Goal: Task Accomplishment & Management: Manage account settings

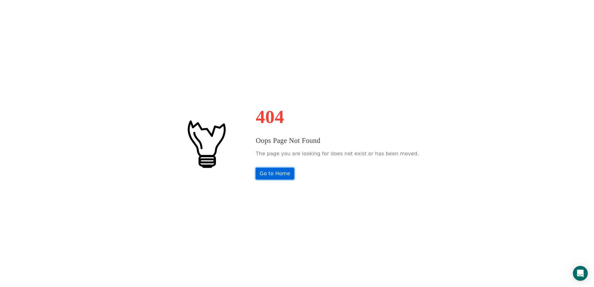
click at [281, 170] on link "Go to Home" at bounding box center [275, 174] width 39 height 12
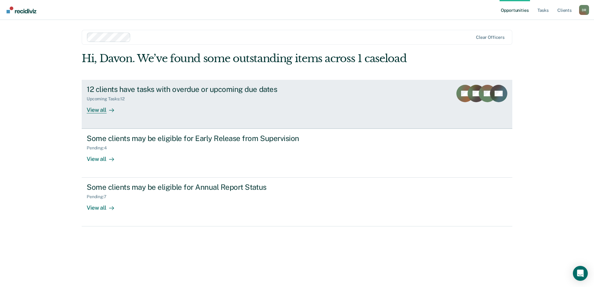
click at [152, 104] on div "12 clients have tasks with overdue or upcoming due dates Upcoming Tasks : 12 Vi…" at bounding box center [203, 99] width 233 height 29
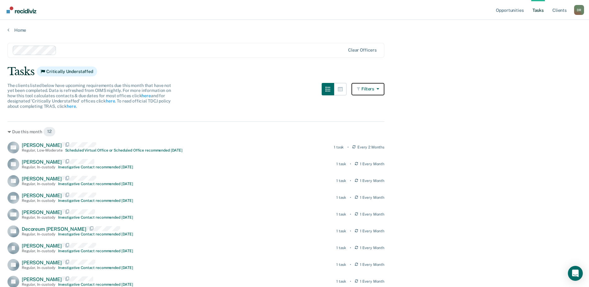
click at [376, 90] on button "Filters" at bounding box center [368, 89] width 33 height 12
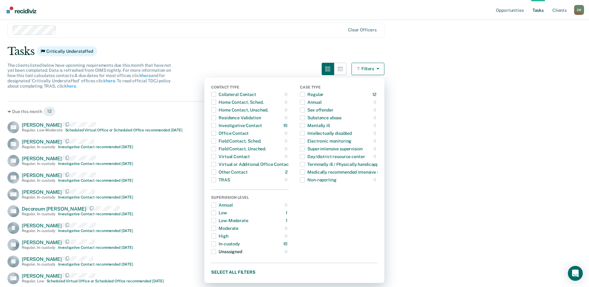
scroll to position [31, 0]
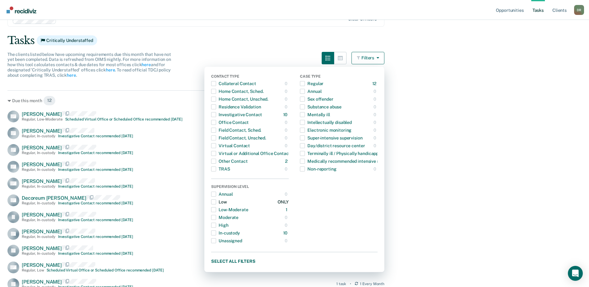
click at [216, 200] on span "Dropdown Menu" at bounding box center [213, 201] width 5 height 5
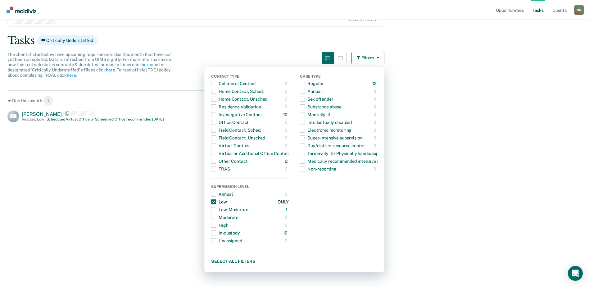
click at [216, 200] on span "Dropdown Menu" at bounding box center [213, 201] width 5 height 5
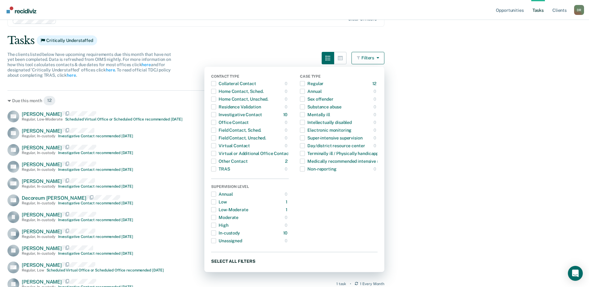
click at [227, 260] on button "Select all filters" at bounding box center [294, 261] width 167 height 8
click at [232, 262] on button "Clear all filters" at bounding box center [294, 261] width 167 height 8
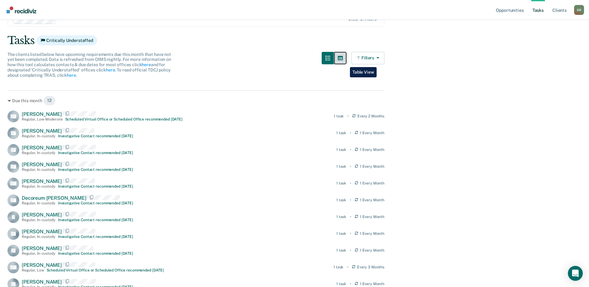
click at [345, 62] on button "button" at bounding box center [340, 58] width 12 height 12
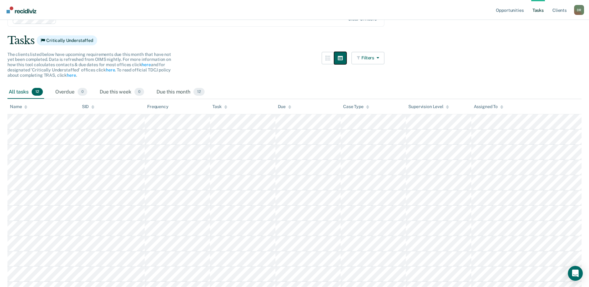
scroll to position [41, 0]
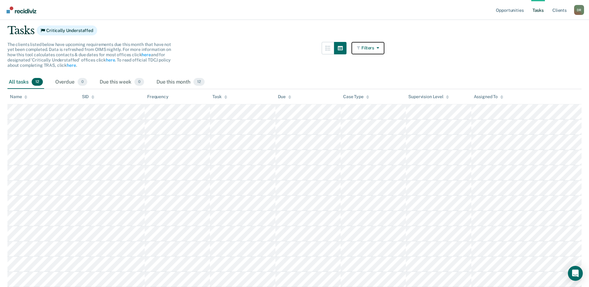
click at [383, 49] on button "Filters" at bounding box center [368, 48] width 33 height 12
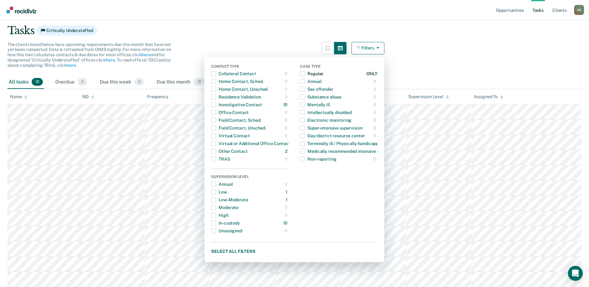
click at [305, 73] on span "Dropdown Menu" at bounding box center [302, 73] width 5 height 5
click at [450, 42] on main "Clear officers Tasks Critically Understaffed The clients listed below have upco…" at bounding box center [294, 118] width 589 height 252
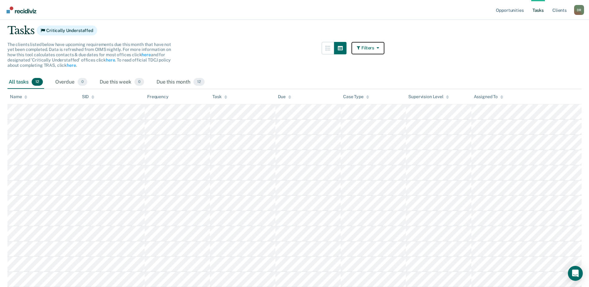
click at [382, 51] on button "Filters" at bounding box center [368, 48] width 33 height 12
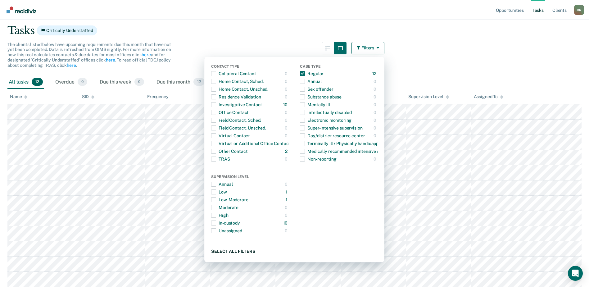
click at [253, 248] on button "Select all filters" at bounding box center [294, 251] width 167 height 8
click at [409, 63] on main "Clear officers Tasks Critically Understaffed The clients listed below have upco…" at bounding box center [294, 118] width 589 height 252
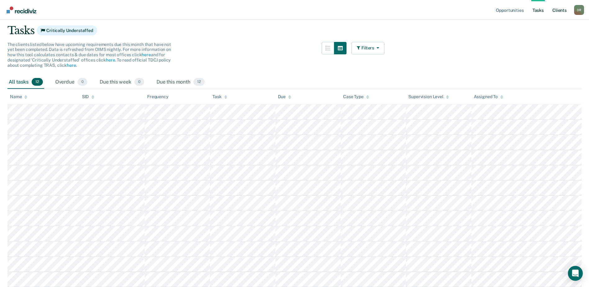
click at [566, 11] on link "Client s" at bounding box center [559, 10] width 17 height 20
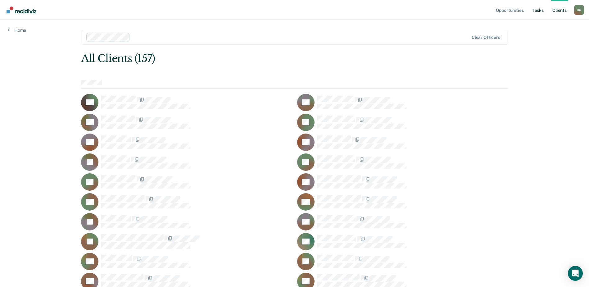
click at [543, 11] on link "Tasks" at bounding box center [539, 10] width 14 height 20
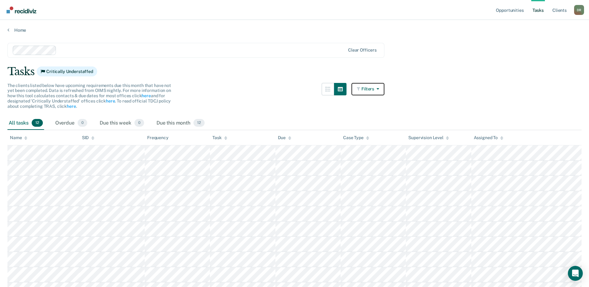
click at [377, 92] on button "Filters" at bounding box center [368, 89] width 33 height 12
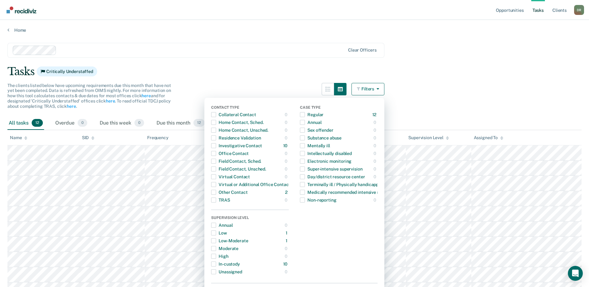
click at [286, 70] on div "Tasks Critically Understaffed" at bounding box center [294, 71] width 574 height 13
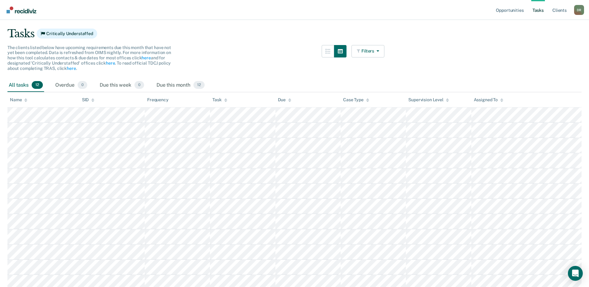
scroll to position [41, 0]
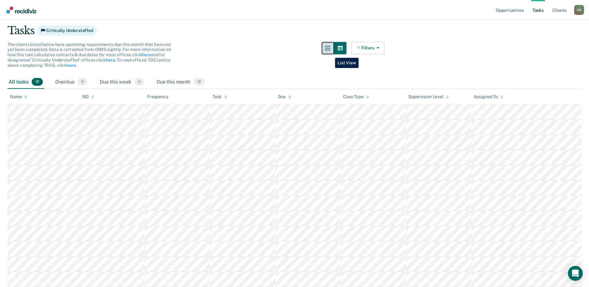
click at [331, 53] on button "button" at bounding box center [328, 48] width 12 height 12
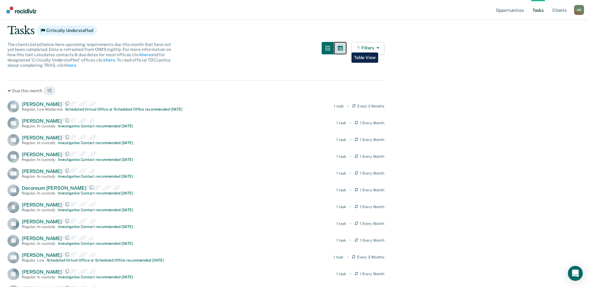
click at [347, 48] on button "button" at bounding box center [340, 48] width 12 height 12
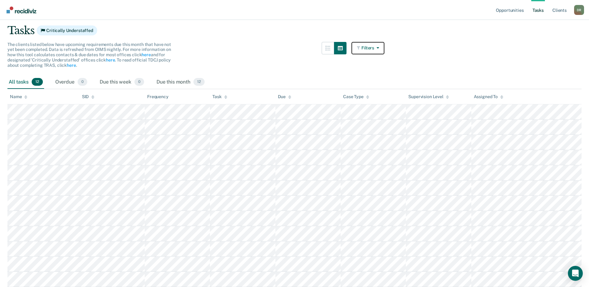
click at [365, 50] on button "Filters" at bounding box center [368, 48] width 33 height 12
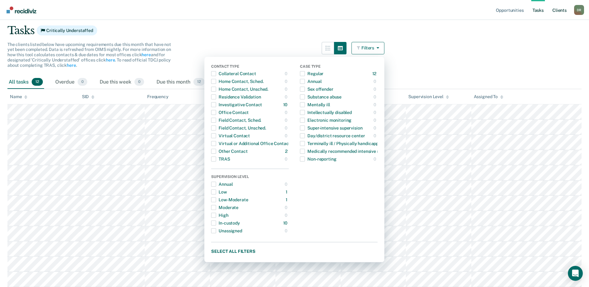
click at [554, 11] on link "Client s" at bounding box center [559, 10] width 17 height 20
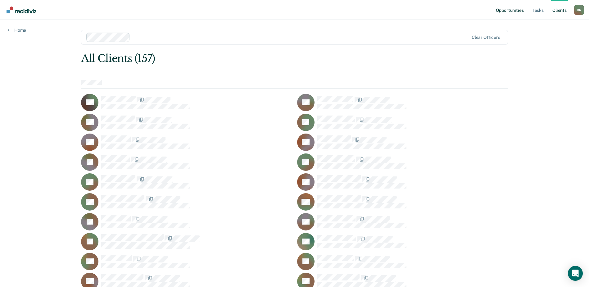
click at [510, 10] on link "Opportunities" at bounding box center [510, 10] width 30 height 20
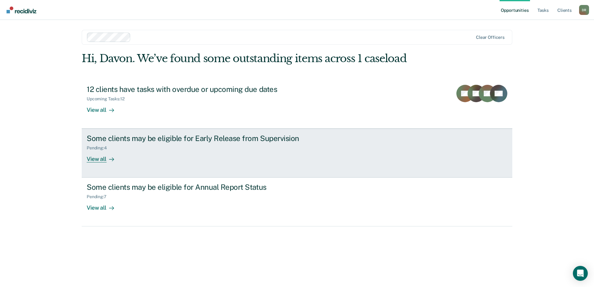
click at [155, 154] on div "Some clients may be eligible for Early Release from Supervision Pending : 4 Vie…" at bounding box center [203, 148] width 233 height 29
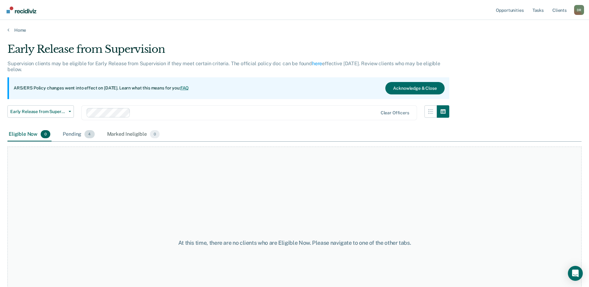
click at [71, 137] on div "Pending 4" at bounding box center [79, 135] width 34 height 14
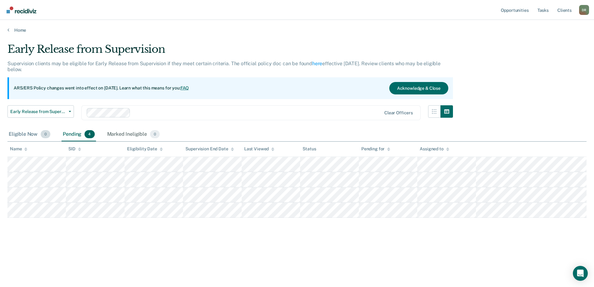
click at [27, 133] on div "Eligible Now 0" at bounding box center [29, 135] width 44 height 14
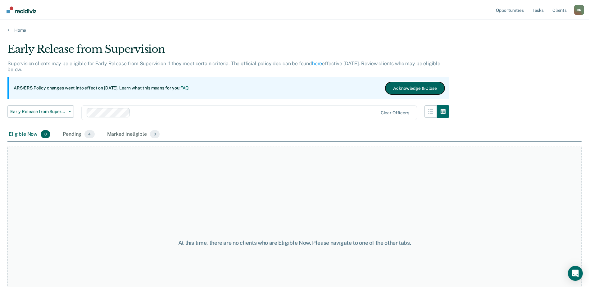
click at [395, 87] on button "Acknowledge & Close" at bounding box center [415, 88] width 59 height 12
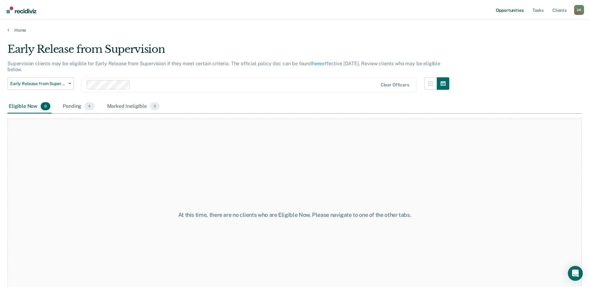
click at [519, 10] on link "Opportunities" at bounding box center [510, 10] width 30 height 20
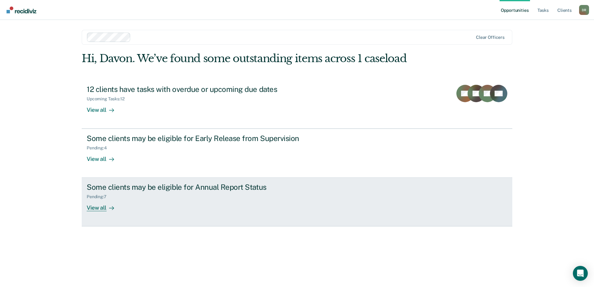
click at [187, 190] on div "Some clients may be eligible for Annual Report Status" at bounding box center [196, 187] width 218 height 9
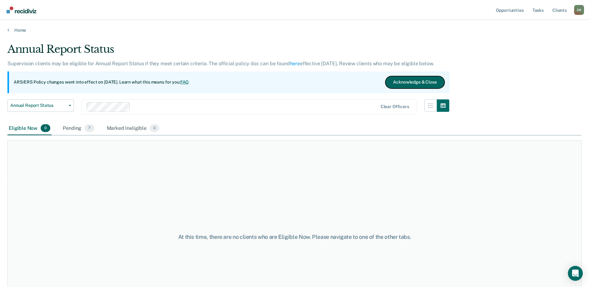
click at [411, 79] on button "Acknowledge & Close" at bounding box center [415, 82] width 59 height 12
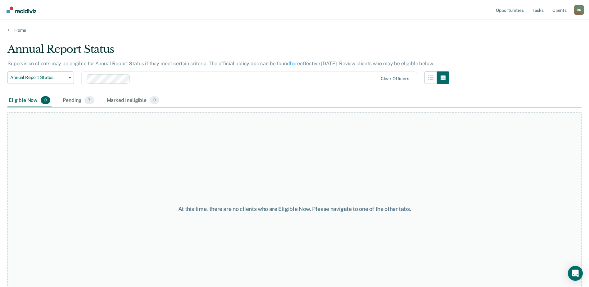
click at [57, 101] on div "Eligible Now 0 Pending 7 Marked Ineligible 0" at bounding box center [83, 101] width 153 height 14
click at [66, 101] on div "Pending 7" at bounding box center [79, 101] width 34 height 14
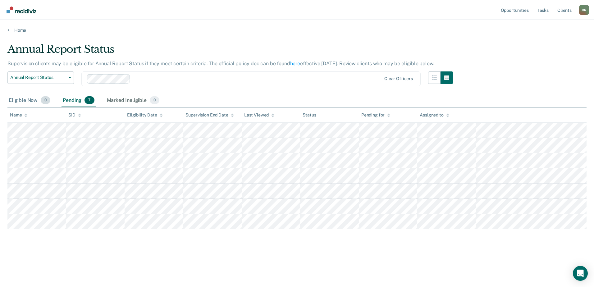
click at [32, 101] on div "Eligible Now 0" at bounding box center [29, 101] width 44 height 14
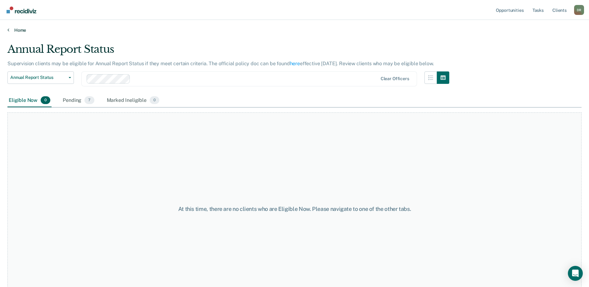
click at [19, 28] on link "Home" at bounding box center [294, 30] width 574 height 6
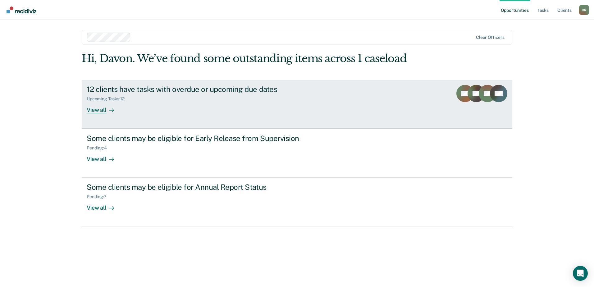
click at [153, 98] on div "Upcoming Tasks : 12" at bounding box center [196, 98] width 218 height 8
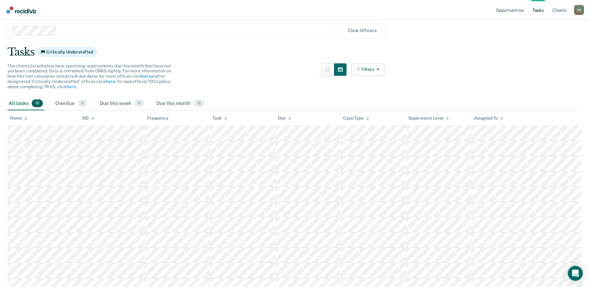
scroll to position [41, 0]
